Goal: Check status: Check status

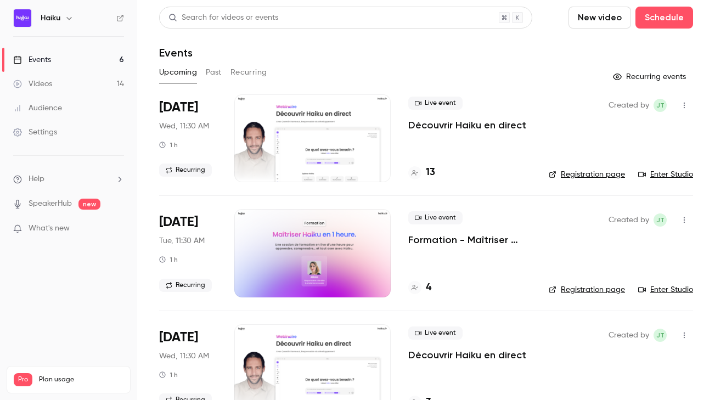
click at [212, 70] on button "Past" at bounding box center [214, 73] width 16 height 18
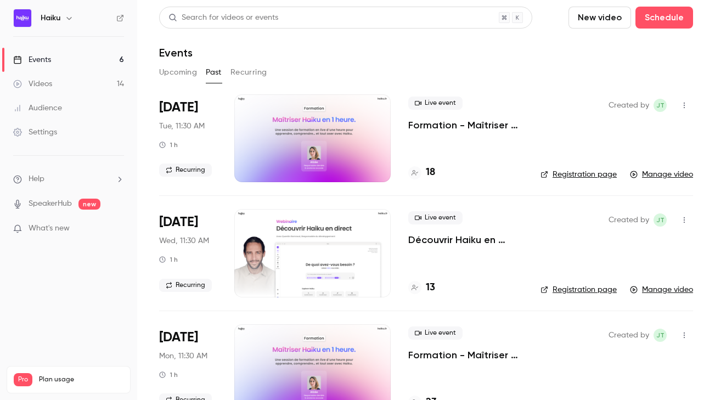
click at [433, 168] on h4 "18" at bounding box center [430, 172] width 9 height 15
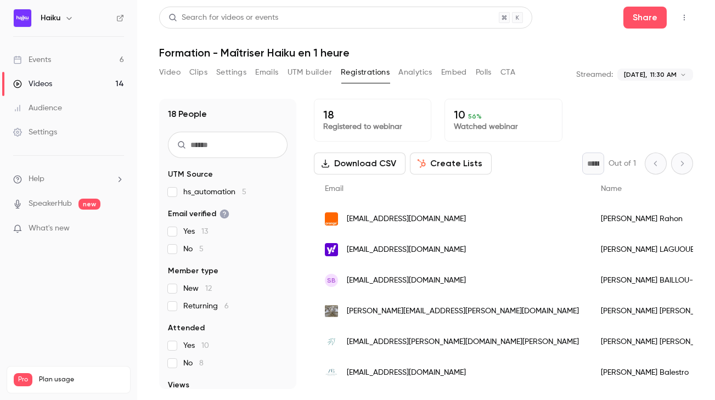
click at [418, 68] on button "Analytics" at bounding box center [415, 73] width 34 height 18
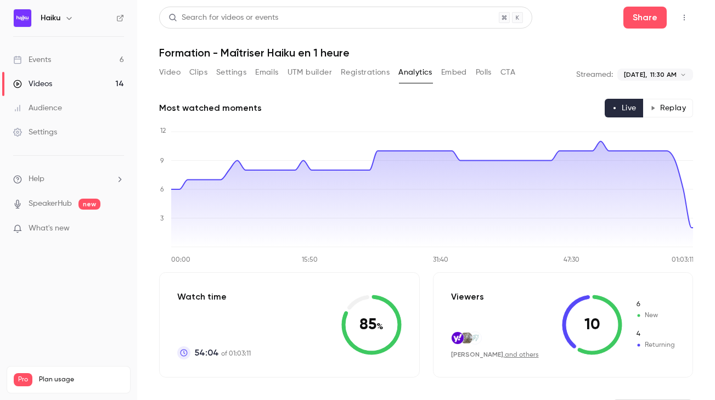
click at [47, 57] on div "Events" at bounding box center [32, 59] width 38 height 11
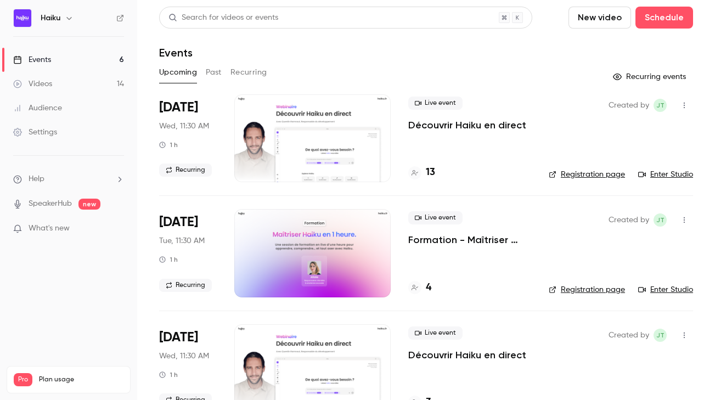
click at [208, 75] on button "Past" at bounding box center [214, 73] width 16 height 18
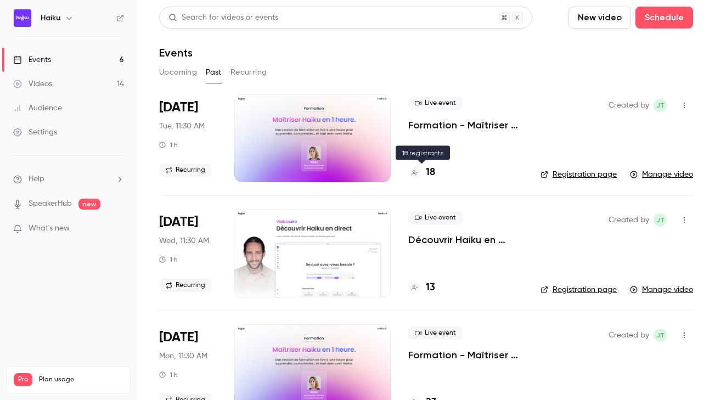
click at [433, 174] on h4 "18" at bounding box center [430, 172] width 9 height 15
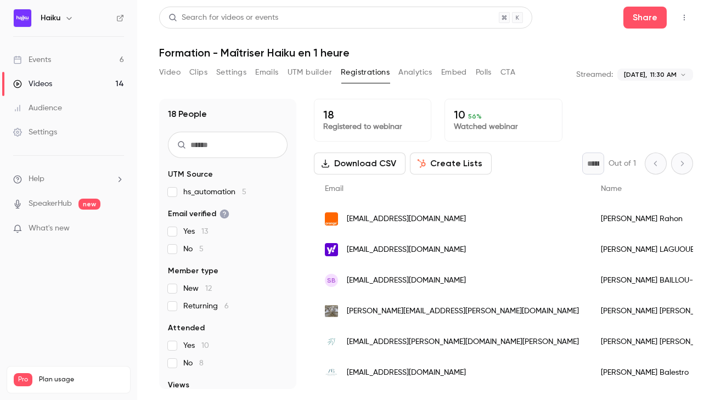
click at [419, 75] on button "Analytics" at bounding box center [415, 73] width 34 height 18
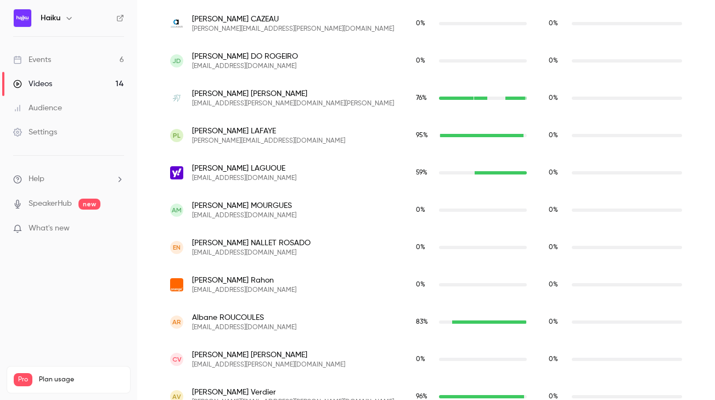
scroll to position [710, 0]
